Goal: Information Seeking & Learning: Learn about a topic

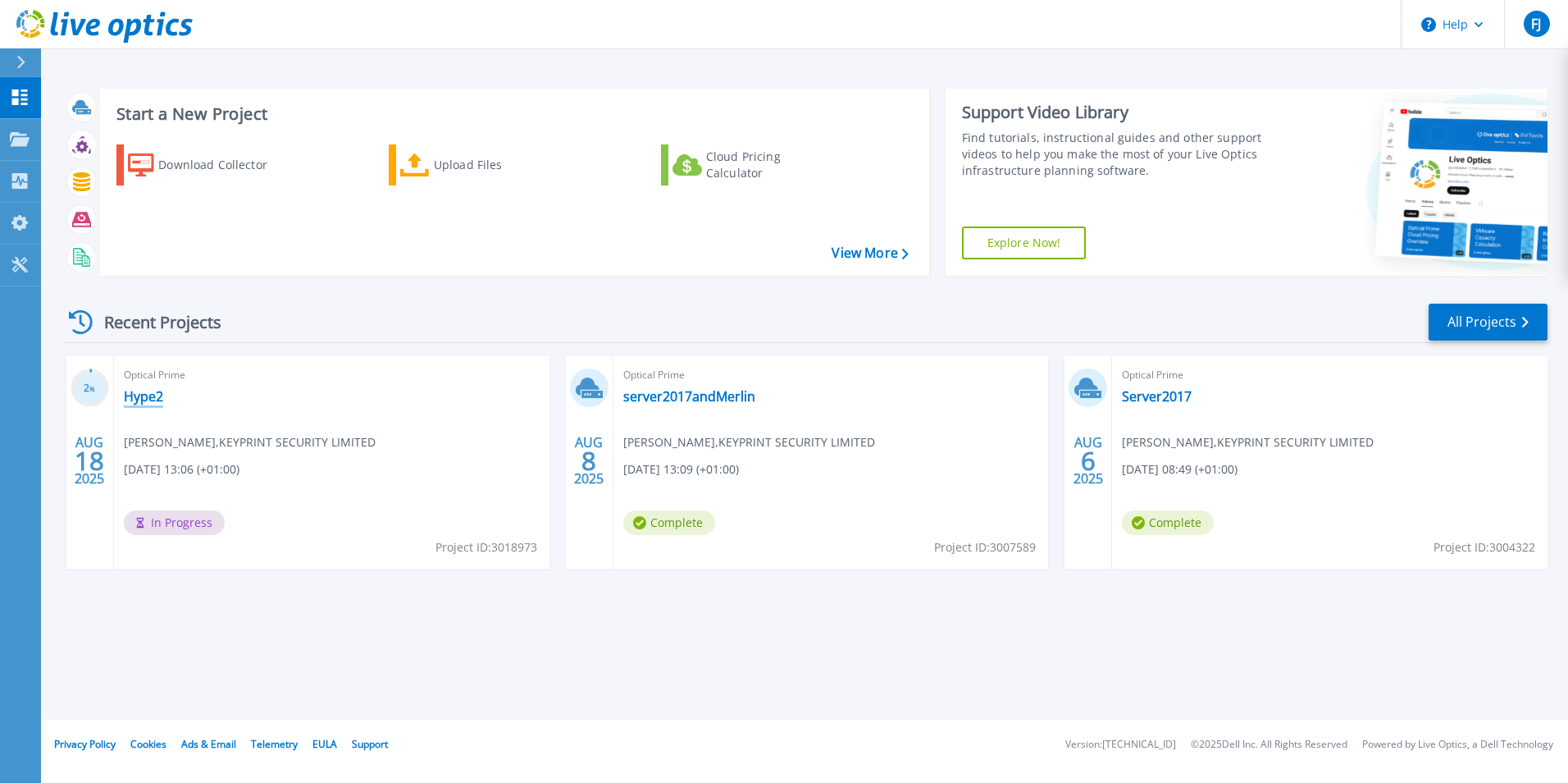
click at [161, 392] on link "Hype2" at bounding box center [144, 397] width 40 height 17
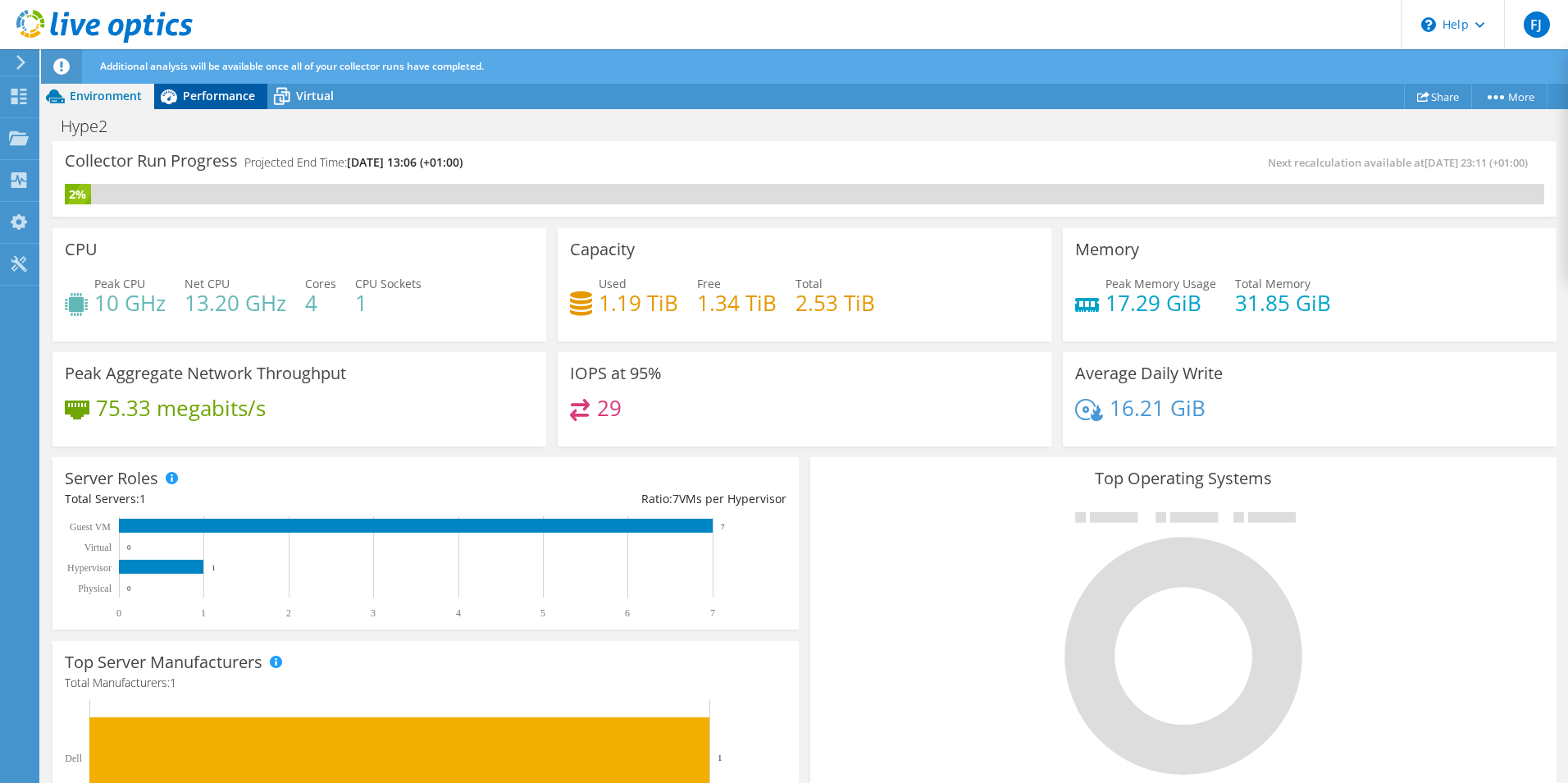
click at [209, 100] on span "Performance" at bounding box center [220, 95] width 72 height 16
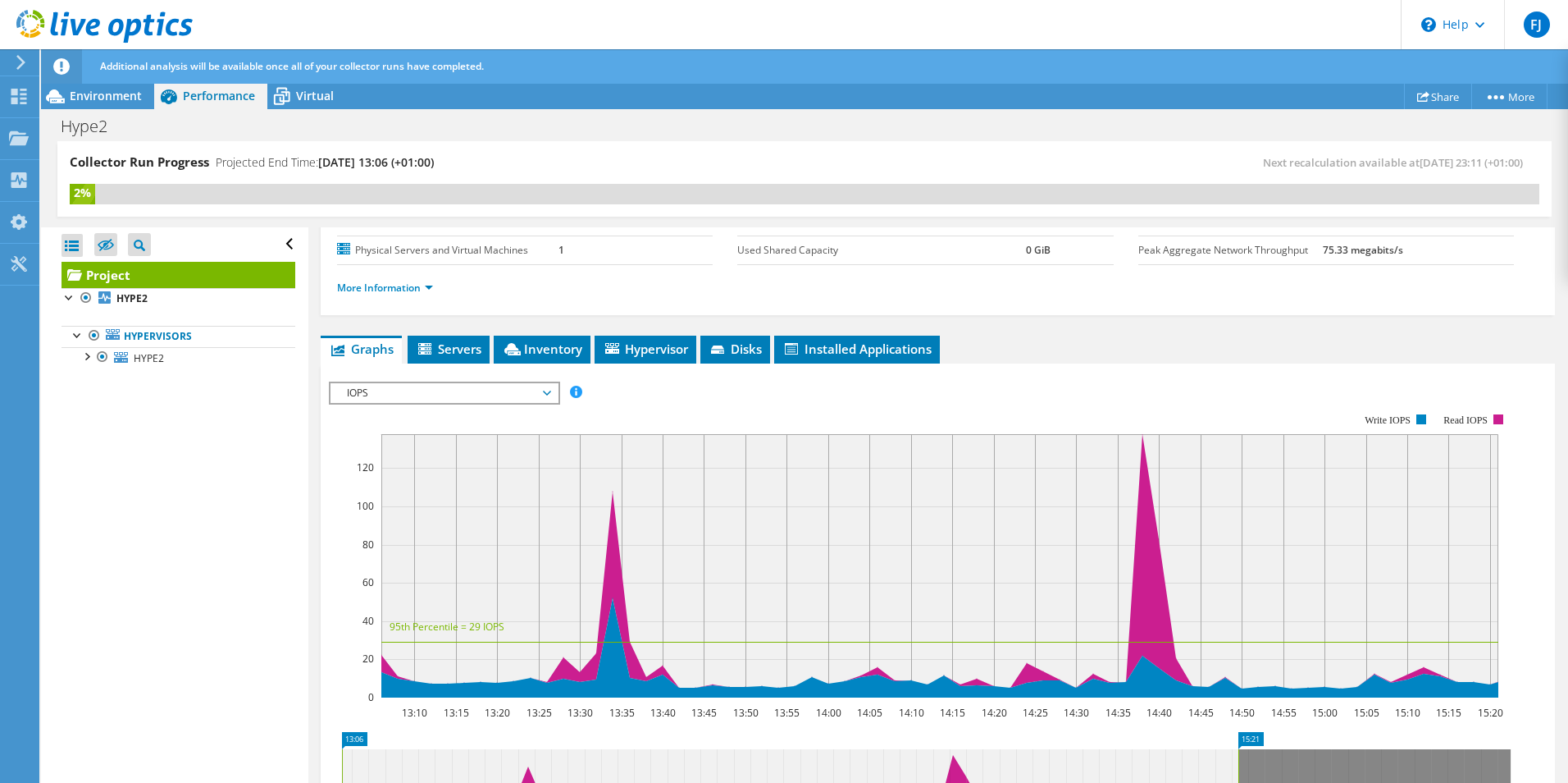
scroll to position [164, 0]
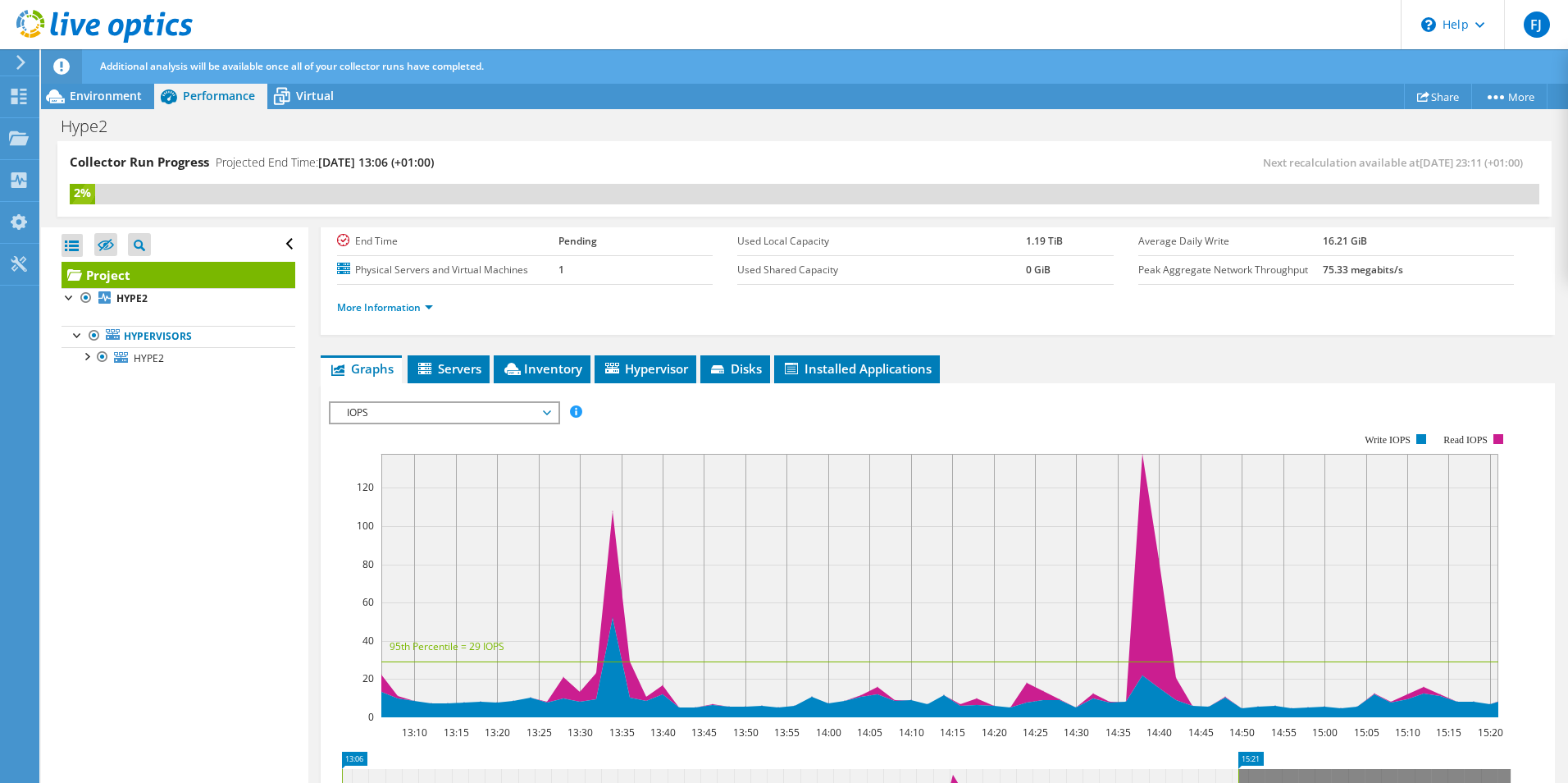
click at [480, 409] on span "IOPS" at bounding box center [445, 412] width 211 height 19
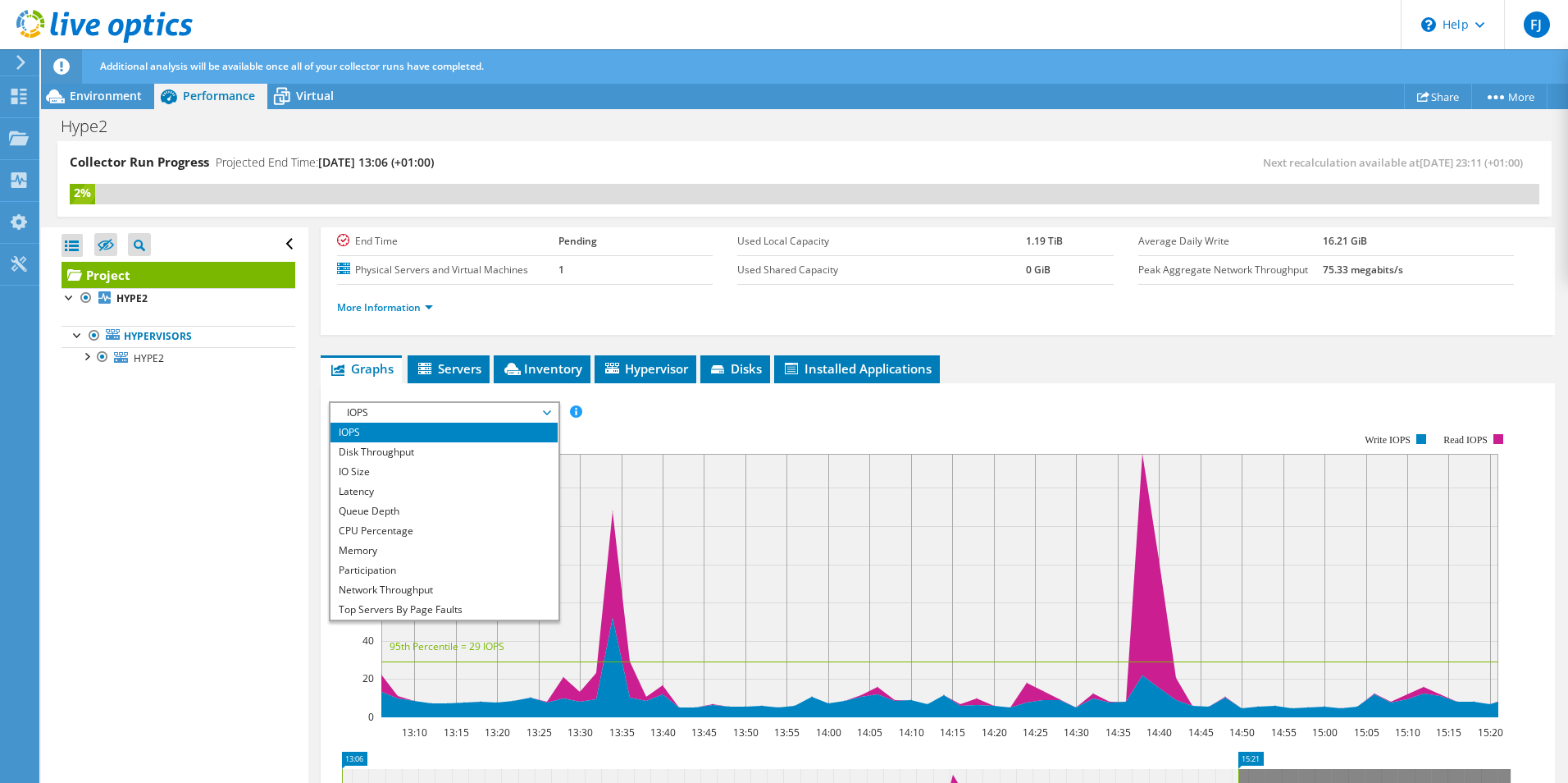
click at [480, 409] on span "IOPS" at bounding box center [445, 412] width 211 height 19
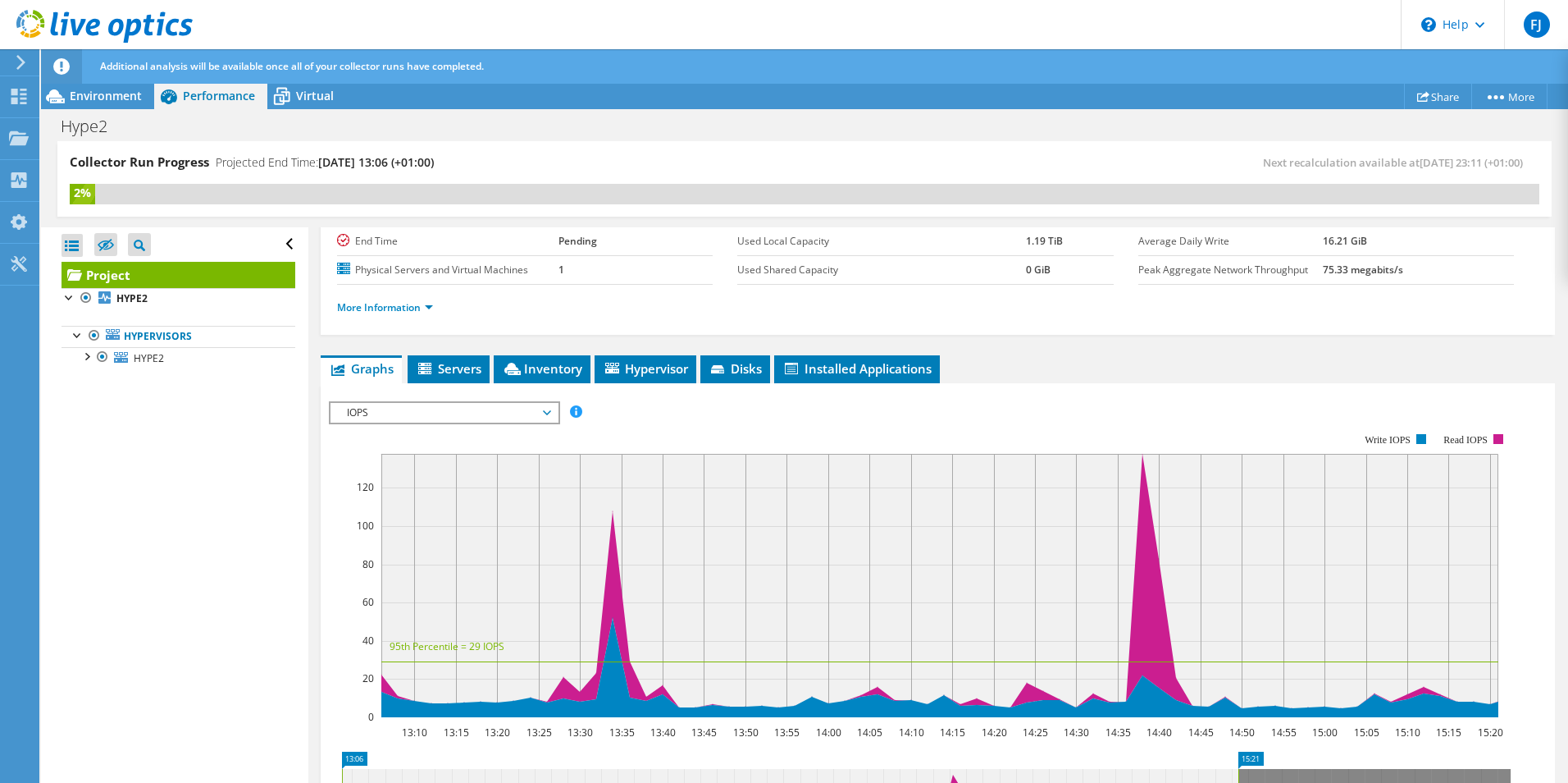
click at [480, 409] on span "IOPS" at bounding box center [445, 412] width 211 height 19
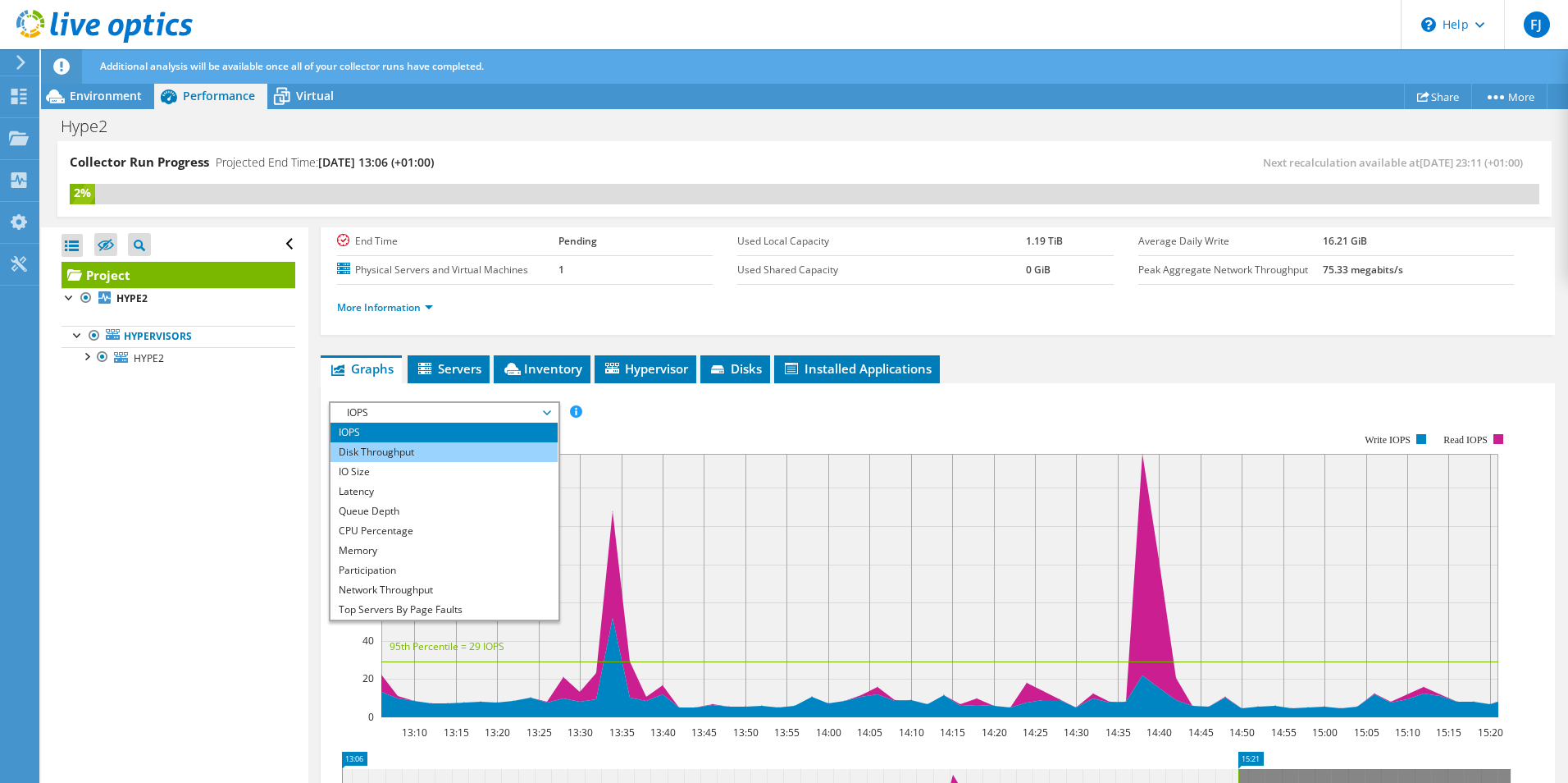
click at [456, 447] on li "Disk Throughput" at bounding box center [444, 451] width 227 height 19
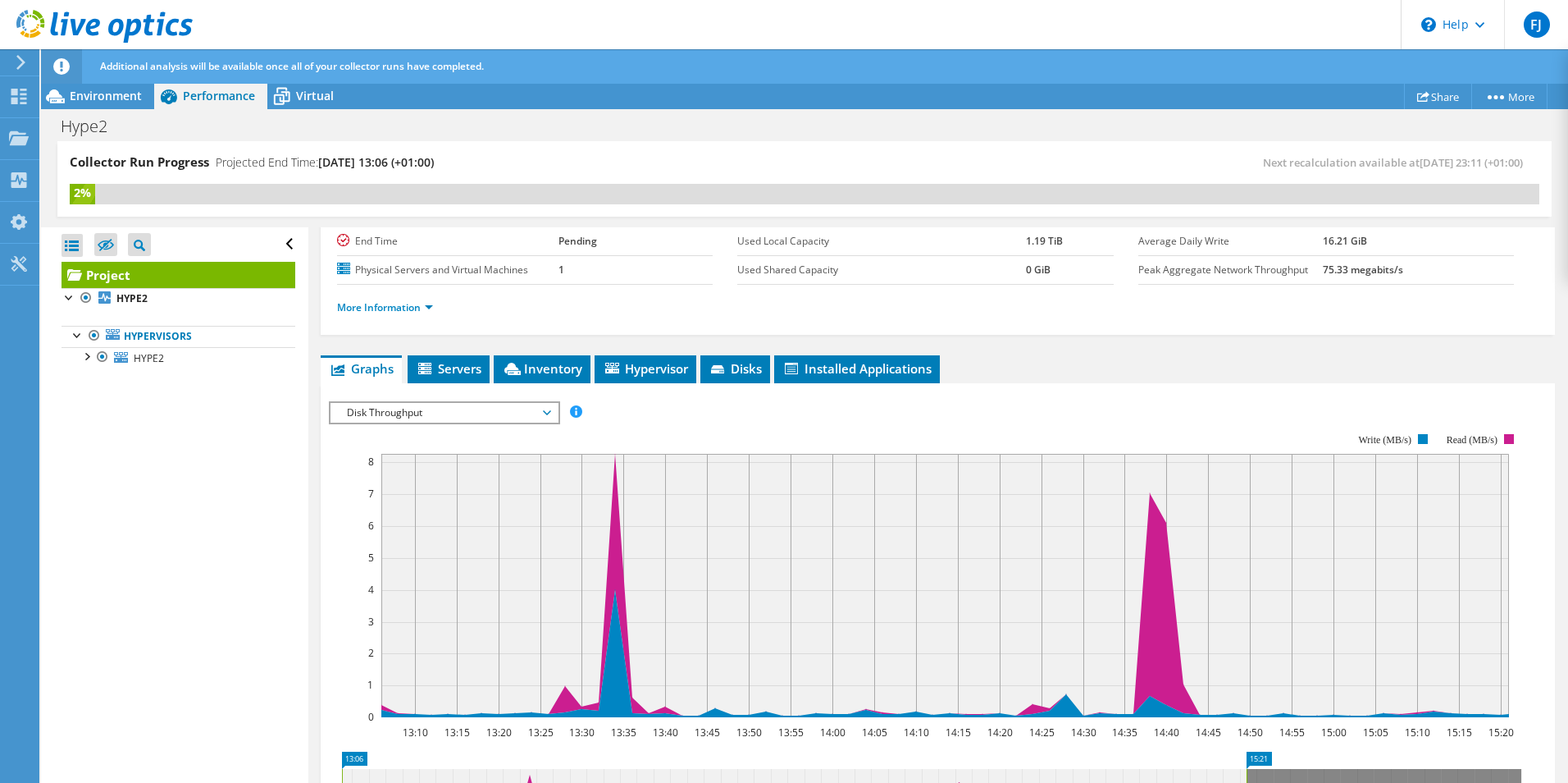
click at [389, 406] on span "Disk Throughput" at bounding box center [445, 412] width 211 height 19
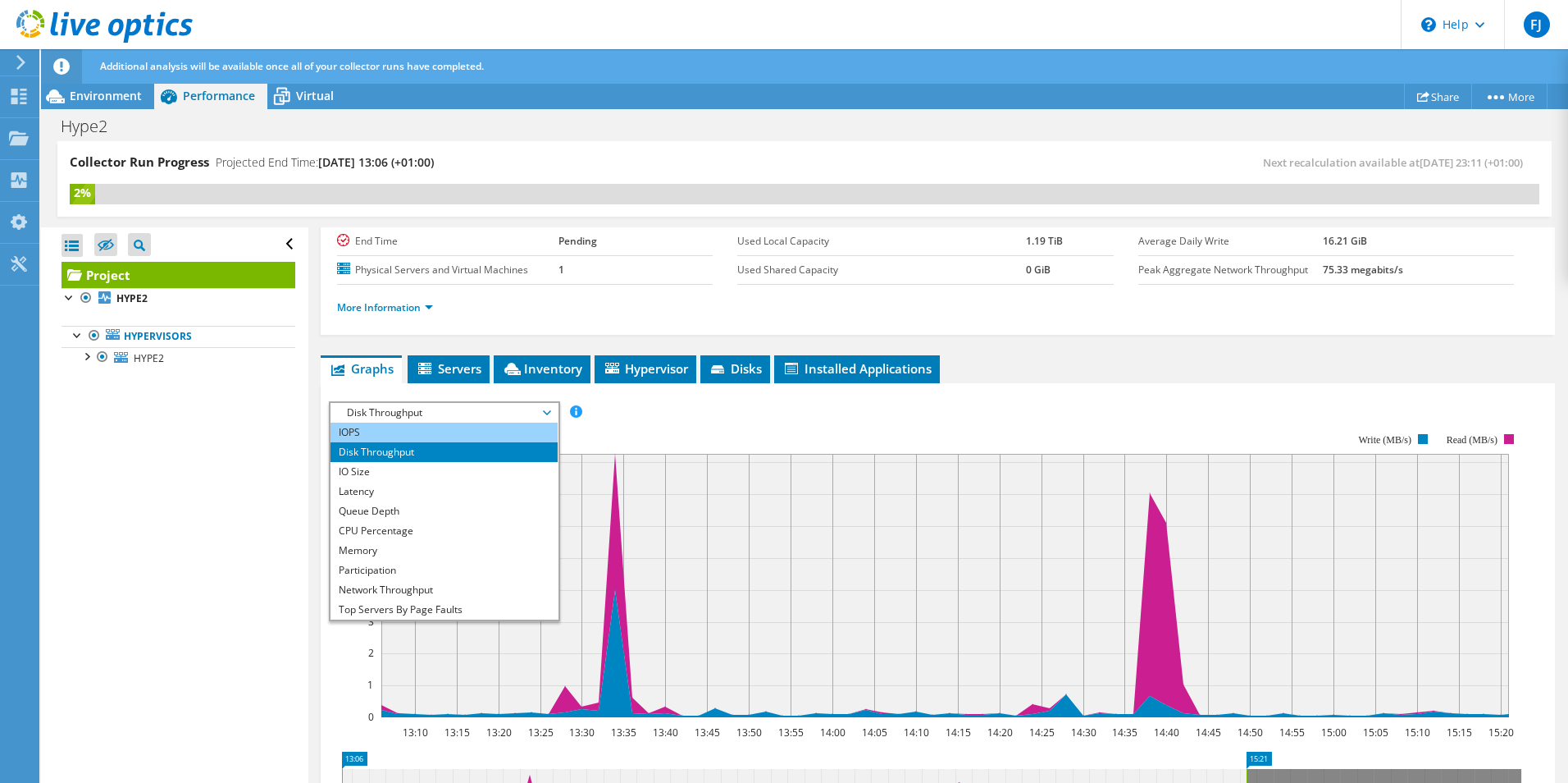
click at [398, 437] on li "IOPS" at bounding box center [444, 432] width 227 height 19
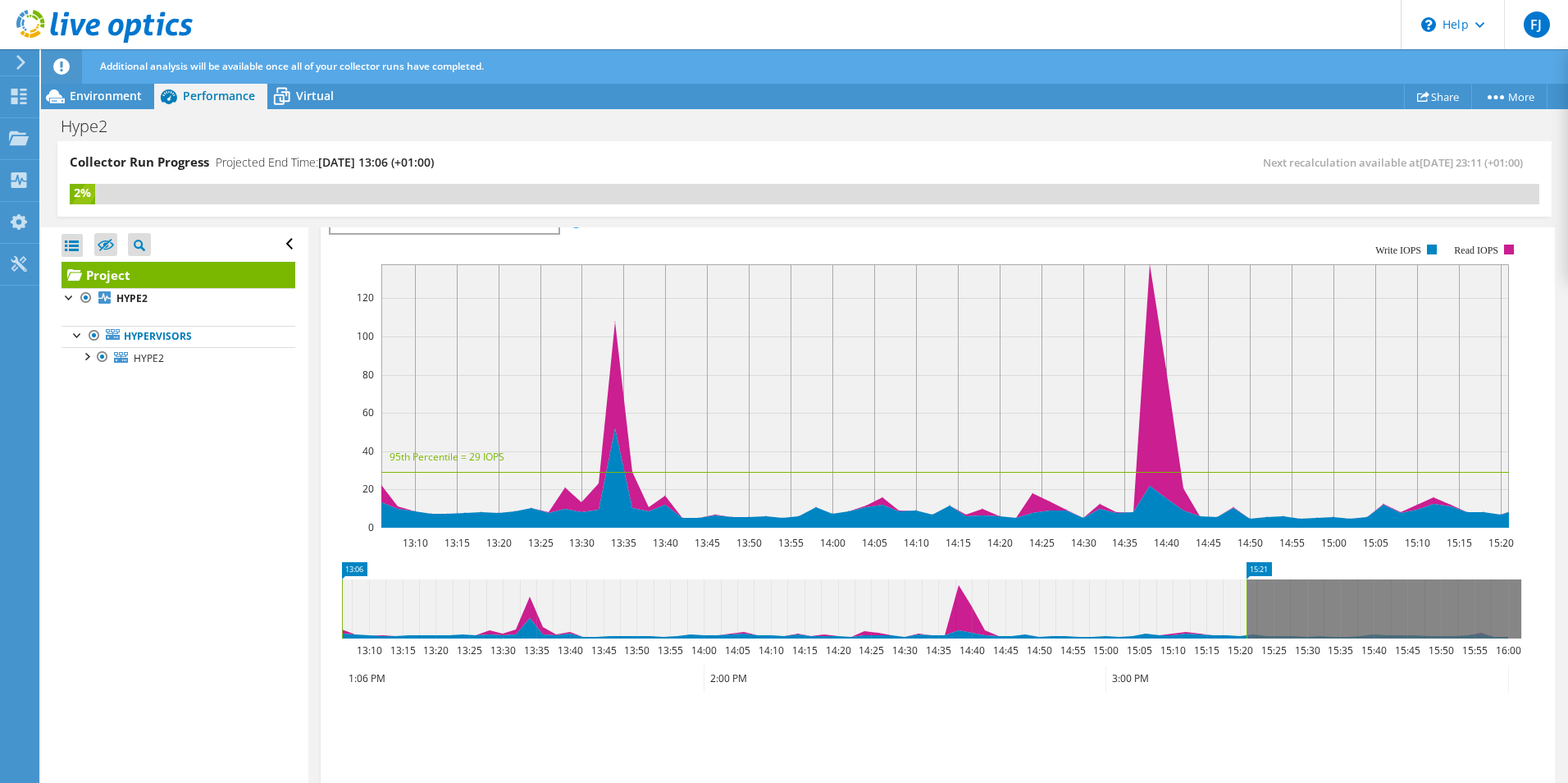
scroll to position [126, 0]
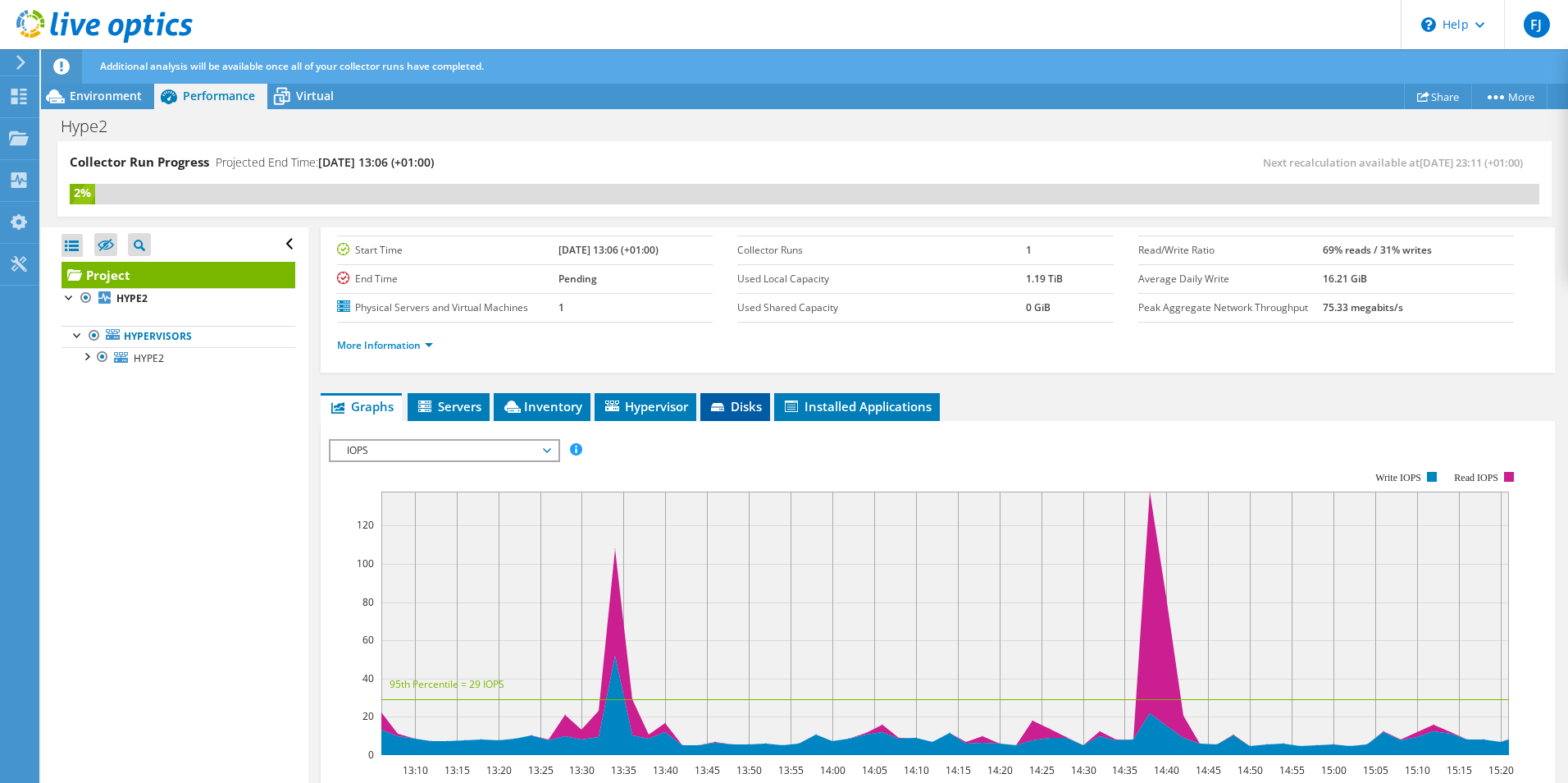
click at [757, 414] on li "Disks" at bounding box center [734, 407] width 69 height 28
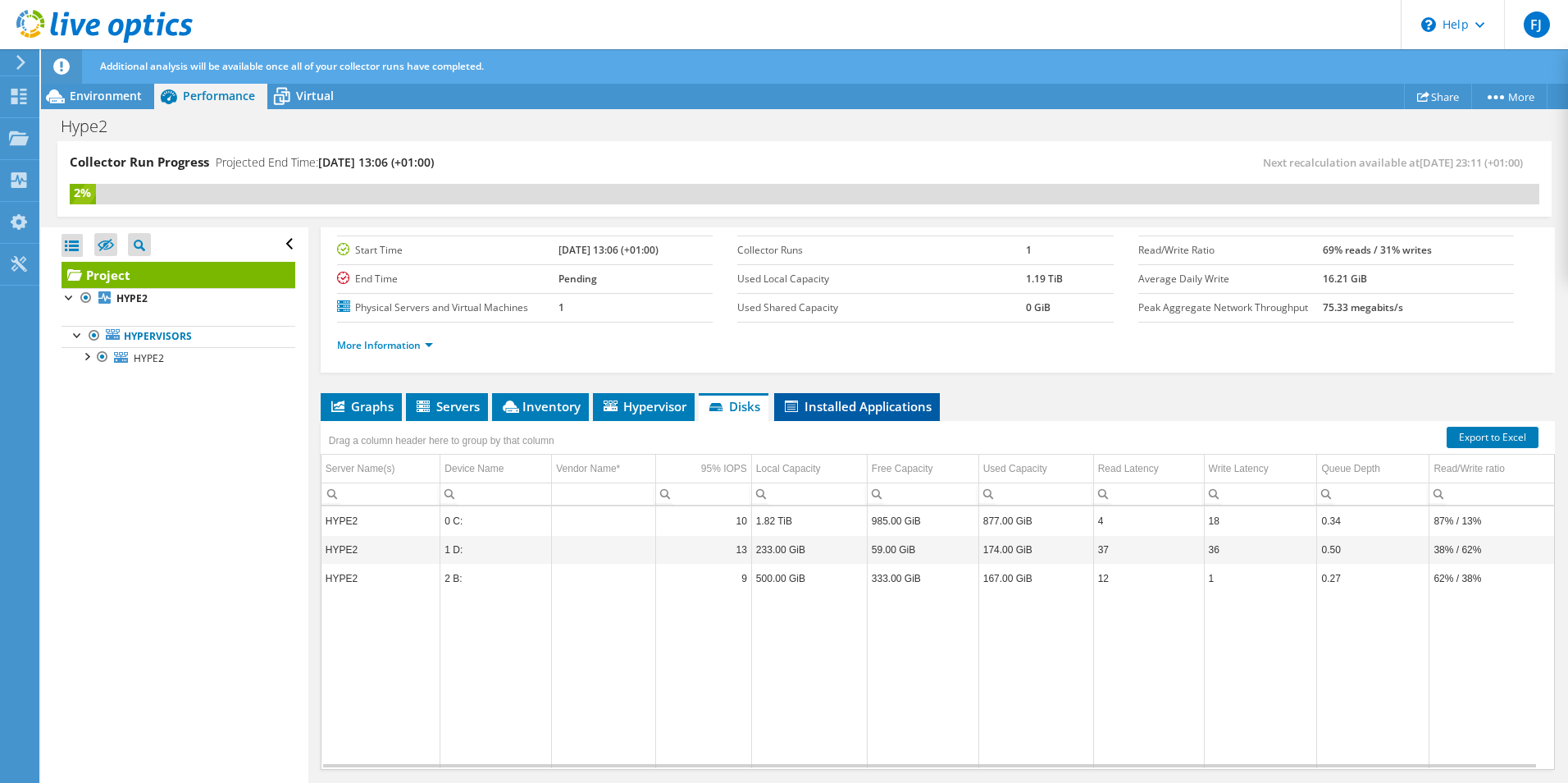
click at [897, 413] on span "Installed Applications" at bounding box center [857, 407] width 149 height 17
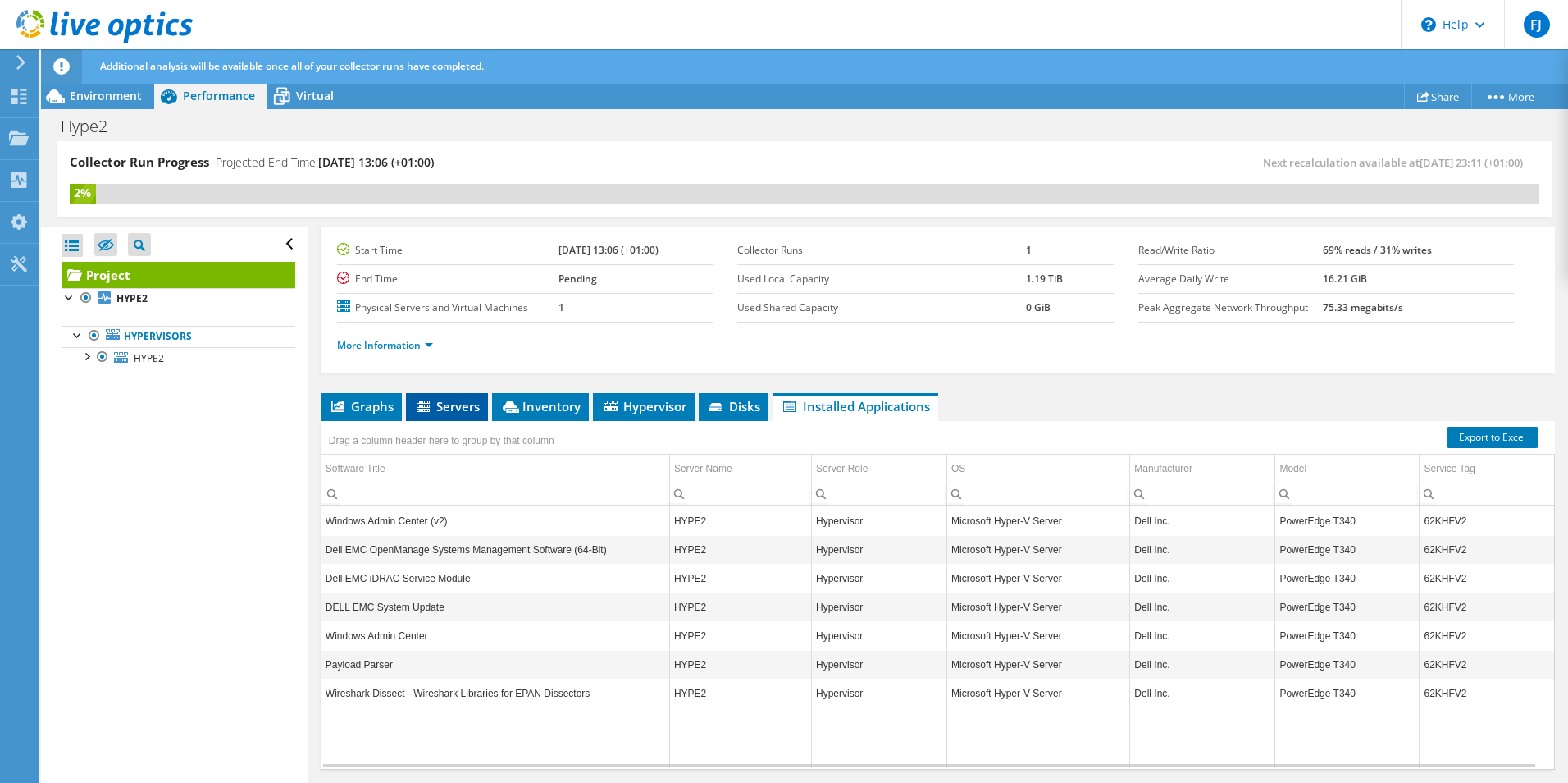
click at [431, 402] on icon at bounding box center [425, 407] width 17 height 14
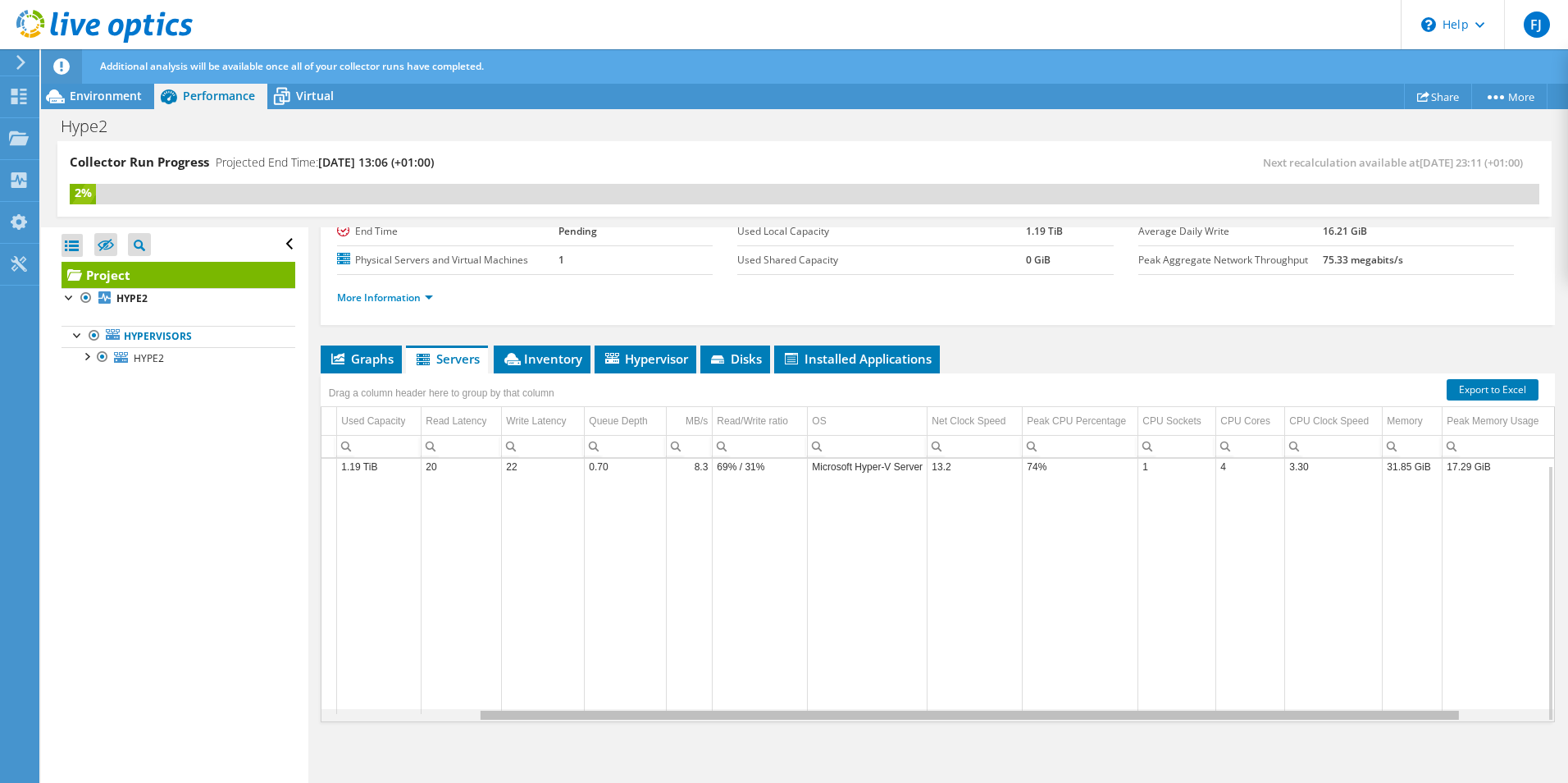
scroll to position [0, 0]
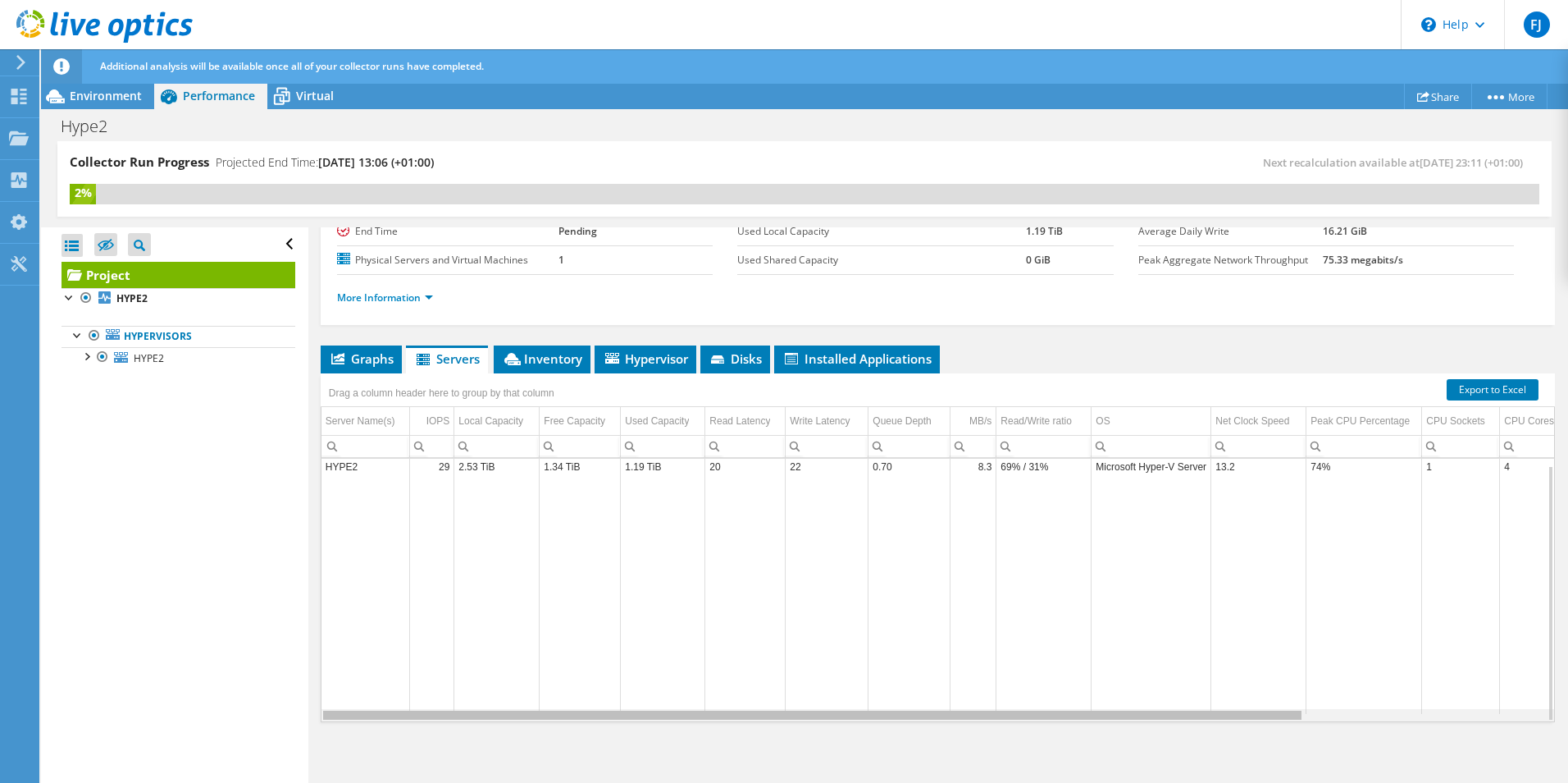
drag, startPoint x: 1292, startPoint y: 718, endPoint x: 855, endPoint y: 714, distance: 437.0
click at [856, 714] on body "FJ End User [PERSON_NAME] [EMAIL_ADDRESS][DOMAIN_NAME] KEYPRINT SECURITY LIMITE…" at bounding box center [784, 391] width 1568 height 783
click at [908, 751] on div "Graphs Servers Inventory Hypervisor Disks Cluster Disks Installed Applications …" at bounding box center [937, 550] width 1235 height 410
click at [937, 618] on td "Data grid" at bounding box center [909, 598] width 82 height 234
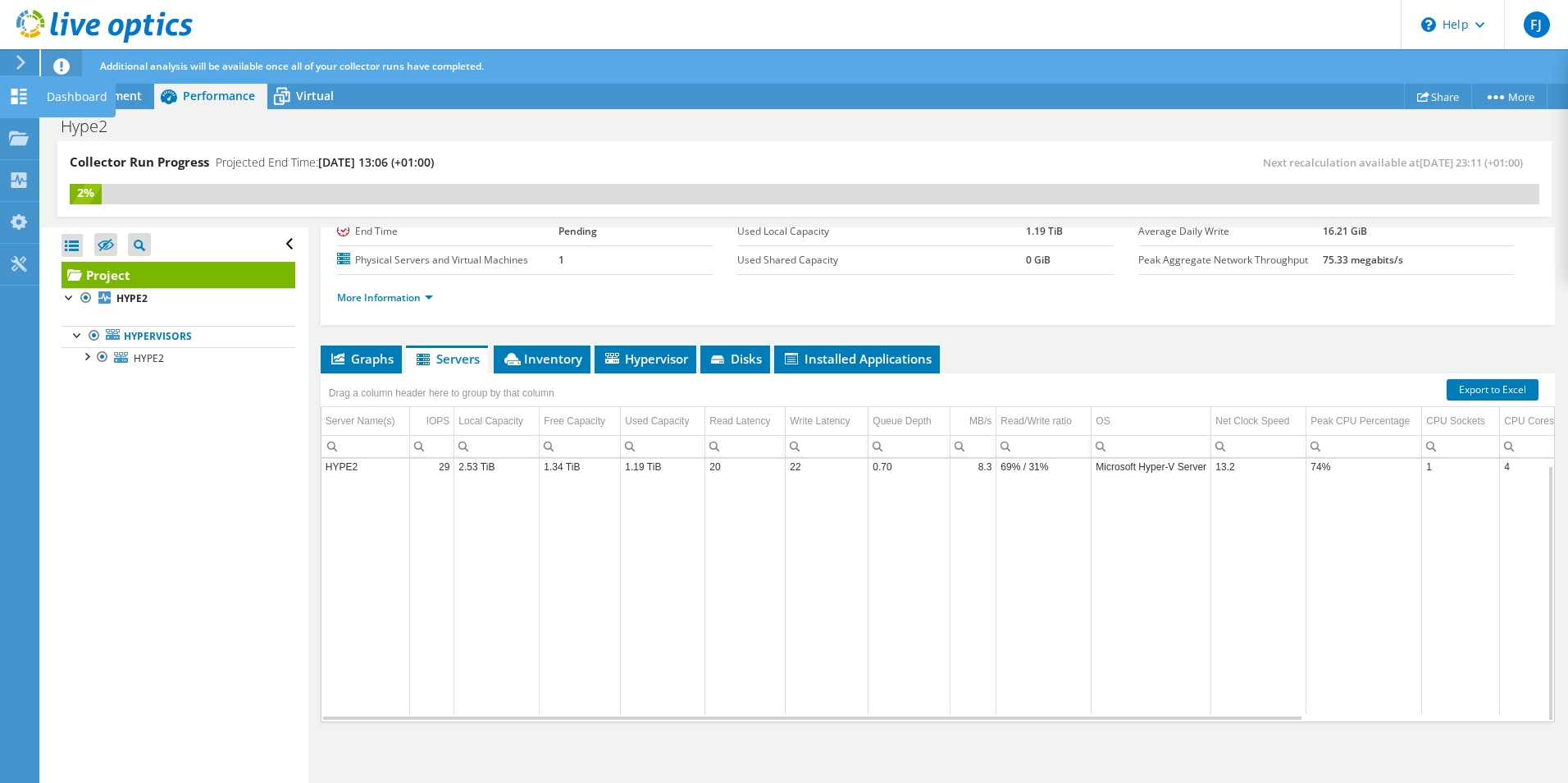
click at [57, 96] on div "Dashboard" at bounding box center [77, 96] width 77 height 41
